Goal: Information Seeking & Learning: Learn about a topic

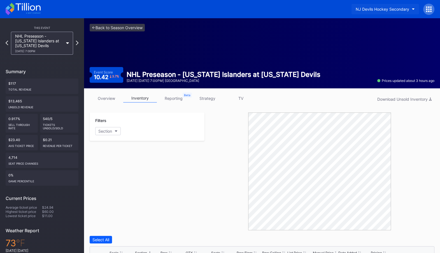
click at [390, 9] on div "NJ Devils Hockey Secondary" at bounding box center [383, 9] width 54 height 5
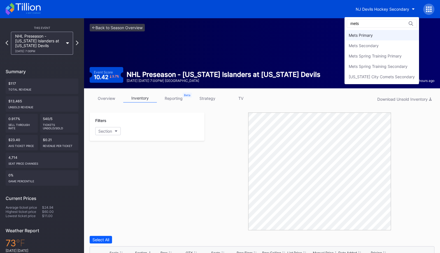
type input "mets"
click at [389, 37] on div "Mets Primary" at bounding box center [382, 35] width 75 height 10
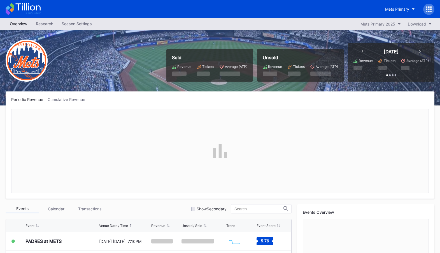
click at [429, 9] on icon at bounding box center [428, 8] width 1 height 1
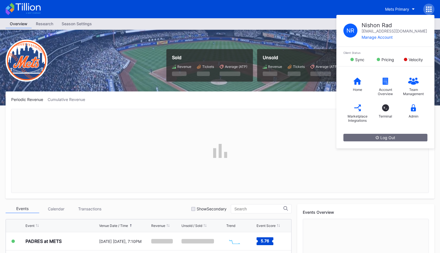
click at [320, 98] on div "Periodic Revenue Cumulative Revenue" at bounding box center [220, 99] width 418 height 5
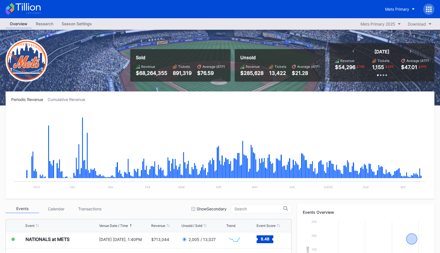
click at [75, 23] on div "Season Settings" at bounding box center [76, 24] width 39 height 8
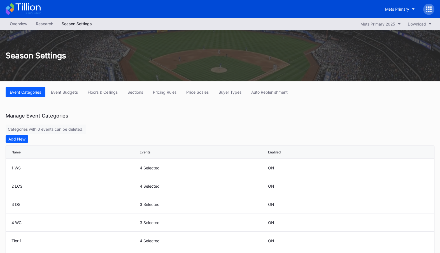
click at [24, 24] on div "Overview" at bounding box center [19, 24] width 26 height 8
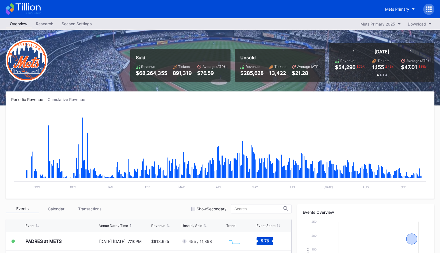
click at [430, 8] on icon at bounding box center [429, 9] width 6 height 6
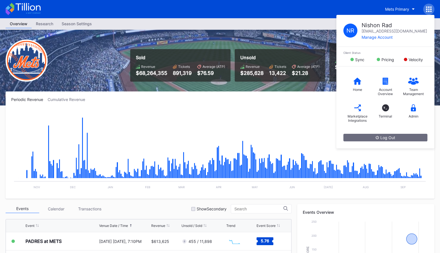
click at [298, 119] on rect "Chart title" at bounding box center [219, 151] width 417 height 84
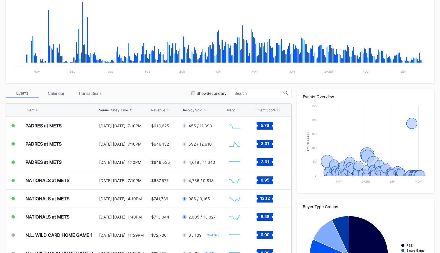
scroll to position [171, 0]
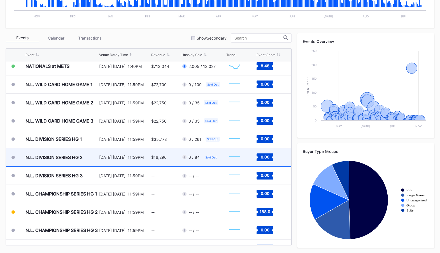
scroll to position [1444, 0]
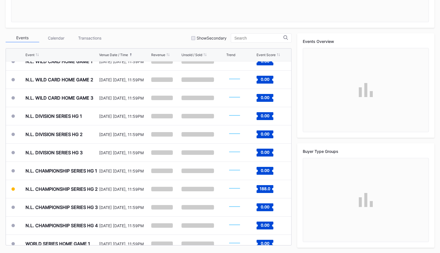
scroll to position [1528, 0]
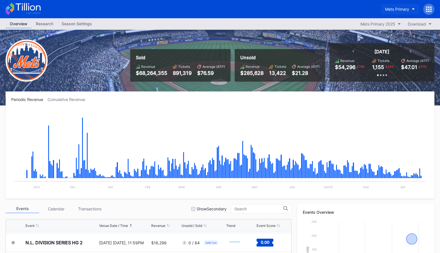
click at [400, 4] on button "Mets Primary" at bounding box center [400, 9] width 38 height 10
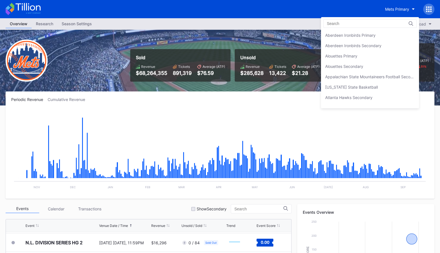
scroll to position [867, 0]
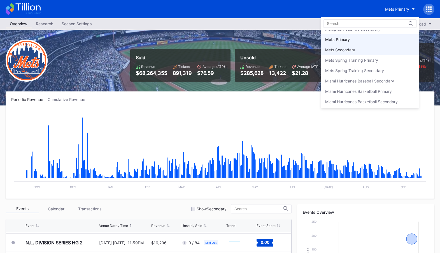
click at [379, 45] on div "Mets Secondary" at bounding box center [370, 50] width 98 height 10
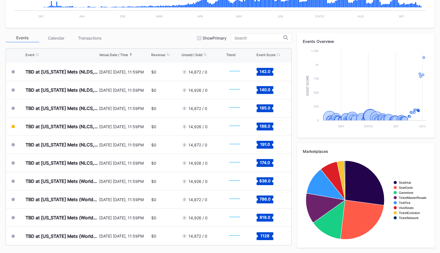
scroll to position [1348, 0]
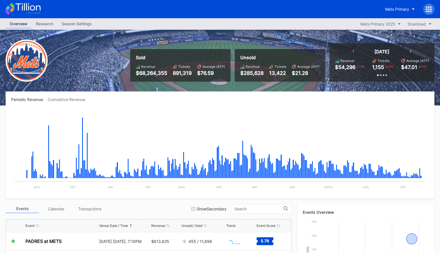
scroll to position [171, 0]
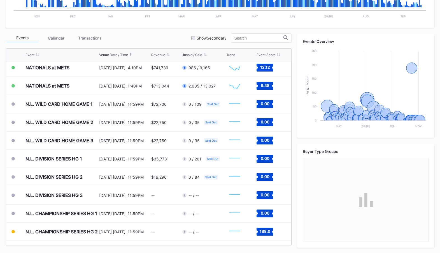
scroll to position [1421, 0]
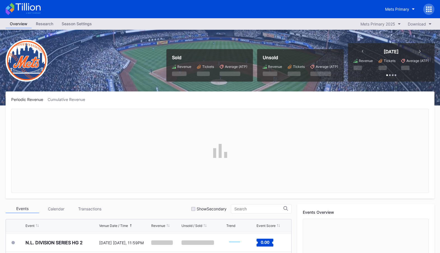
click at [431, 3] on div "Mets Primary" at bounding box center [220, 9] width 440 height 18
click at [431, 10] on icon at bounding box center [430, 8] width 1 height 1
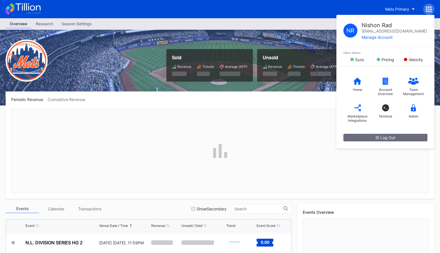
click at [284, 134] on div at bounding box center [220, 151] width 418 height 84
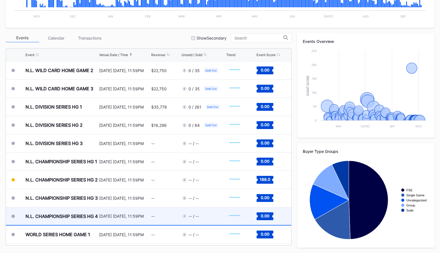
scroll to position [1476, 0]
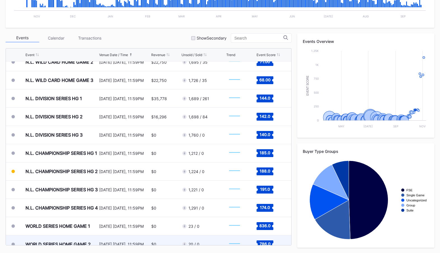
scroll to position [1528, 0]
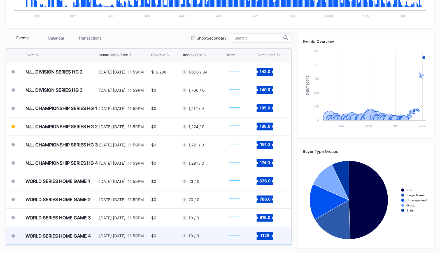
click at [164, 234] on div "$0" at bounding box center [165, 236] width 29 height 18
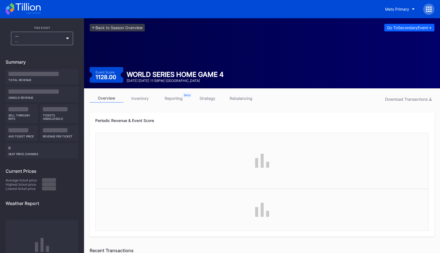
click at [207, 100] on link "strategy" at bounding box center [208, 98] width 34 height 9
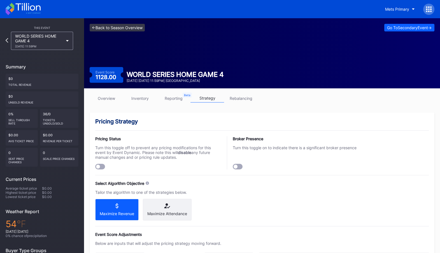
click at [118, 29] on link "<- Back to Season Overview" at bounding box center [117, 28] width 55 height 8
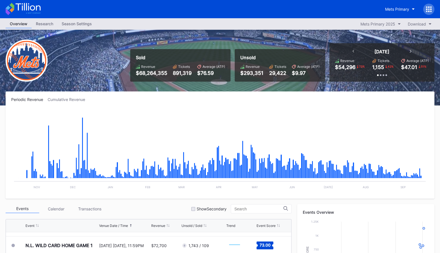
click at [431, 15] on div "Mets Primary" at bounding box center [220, 9] width 440 height 18
click at [430, 8] on icon at bounding box center [429, 9] width 6 height 6
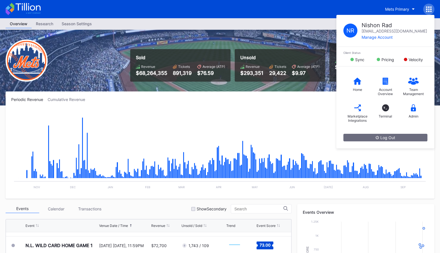
click at [322, 71] on div "Unsold Revenue $293,351 Tickets 29,422 Average (ATP) $9.97" at bounding box center [280, 65] width 91 height 33
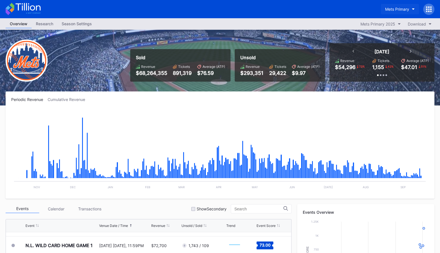
click at [402, 6] on button "Mets Primary" at bounding box center [400, 9] width 38 height 10
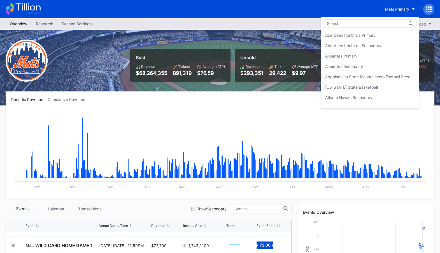
scroll to position [867, 0]
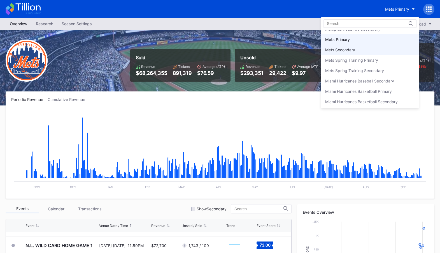
click at [379, 45] on div "Mets Secondary" at bounding box center [370, 50] width 98 height 10
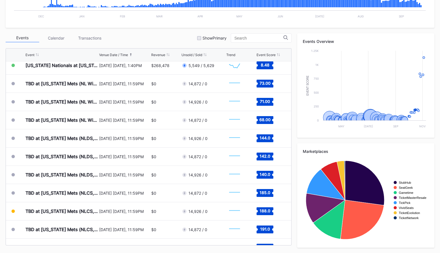
scroll to position [1444, 0]
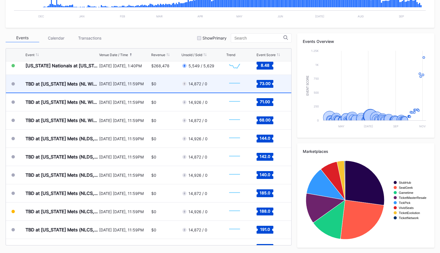
click at [213, 81] on div "14,872 / 0" at bounding box center [203, 84] width 43 height 18
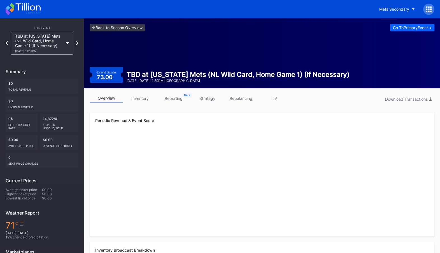
click at [126, 26] on link "<- Back to Season Overview" at bounding box center [117, 28] width 55 height 8
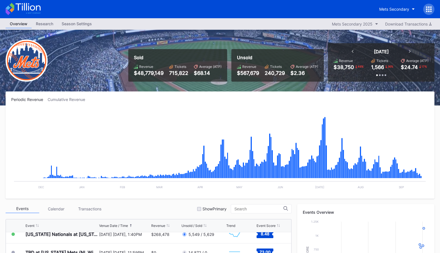
click at [427, 9] on icon at bounding box center [426, 8] width 1 height 1
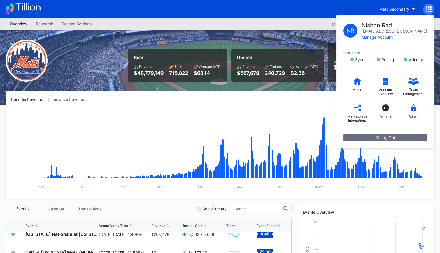
click at [304, 105] on div "Periodic Revenue Cumulative Revenue Created with Highcharts 11.2.0 Chart title …" at bounding box center [220, 144] width 429 height 107
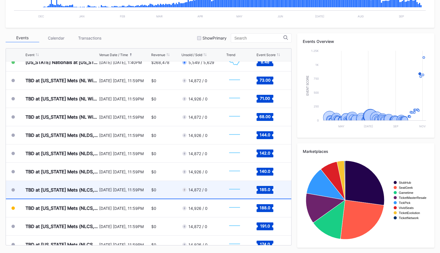
scroll to position [1454, 0]
